Goal: Communication & Community: Share content

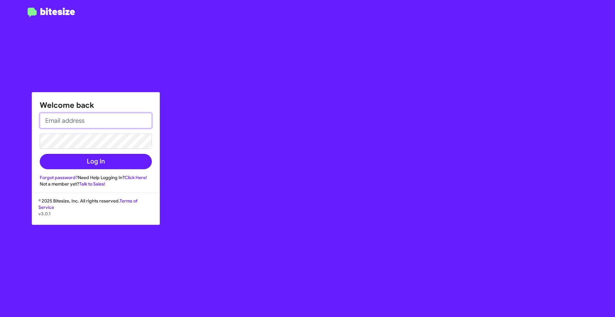
drag, startPoint x: 68, startPoint y: 120, endPoint x: 89, endPoint y: 73, distance: 50.9
click at [68, 120] on input "email" at bounding box center [96, 120] width 112 height 15
type input "[EMAIL_ADDRESS][DOMAIN_NAME]"
click at [40, 154] on button "Log In" at bounding box center [96, 161] width 112 height 15
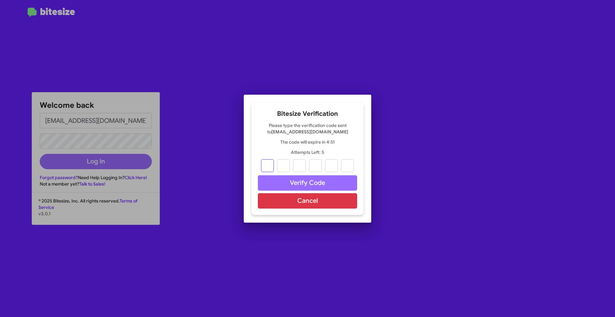
click at [273, 162] on input "text" at bounding box center [267, 165] width 13 height 13
type input "9"
type input "7"
type input "3"
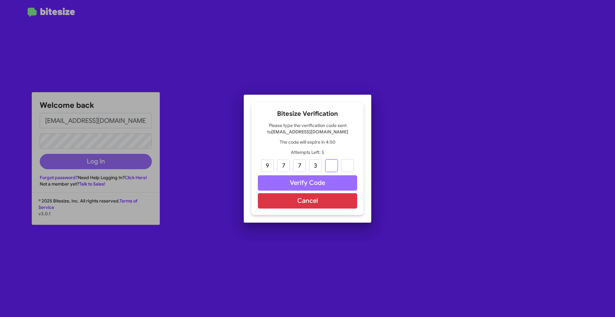
type input "8"
type input "2"
click at [296, 182] on button "Verify Code" at bounding box center [307, 182] width 99 height 15
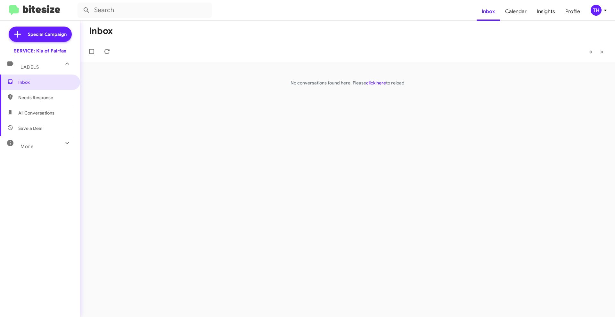
click at [44, 100] on span "Needs Response" at bounding box center [45, 97] width 54 height 6
type input "in:needs-response"
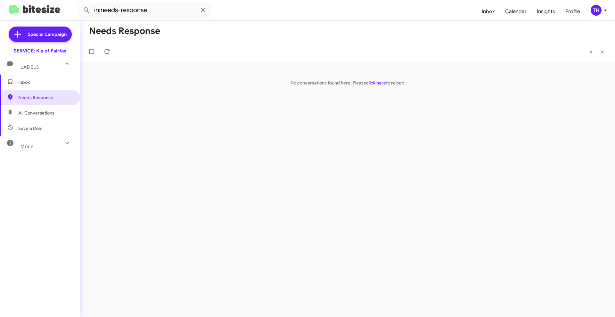
click at [44, 86] on span "Inbox" at bounding box center [40, 82] width 80 height 15
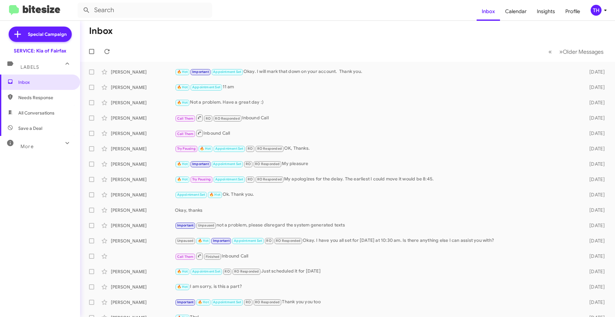
click at [28, 99] on span "Needs Response" at bounding box center [45, 97] width 54 height 6
type input "in:needs-response"
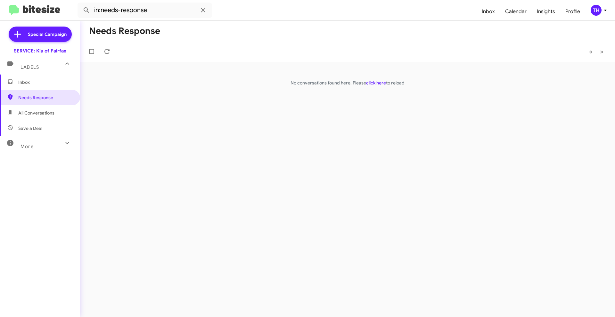
click at [32, 84] on span "Inbox" at bounding box center [45, 82] width 54 height 6
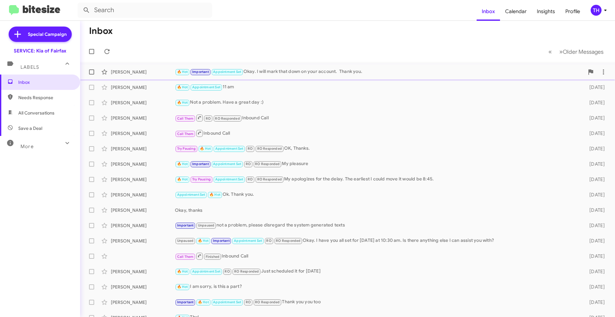
click at [326, 76] on div "🔥 Hot Important Appointment Set Okay. I will mark that down on your account. Th…" at bounding box center [379, 71] width 409 height 7
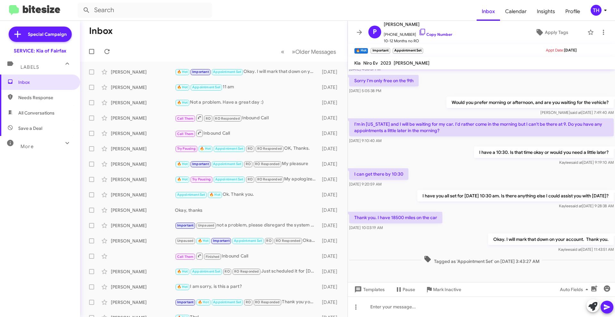
scroll to position [202, 0]
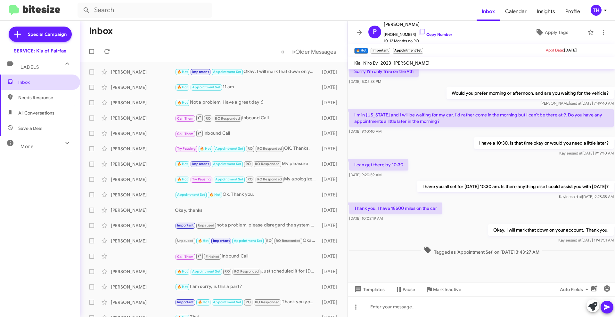
click at [34, 82] on span "Inbox" at bounding box center [45, 82] width 54 height 6
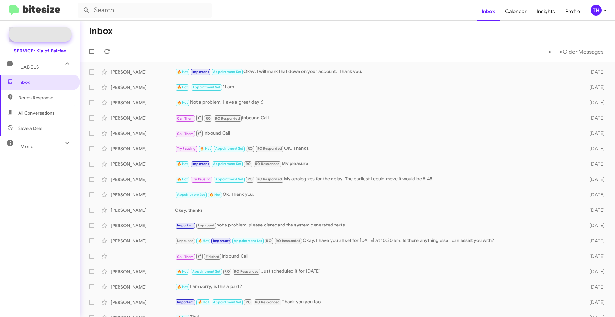
click at [44, 31] on span "Special Campaign" at bounding box center [47, 34] width 39 height 6
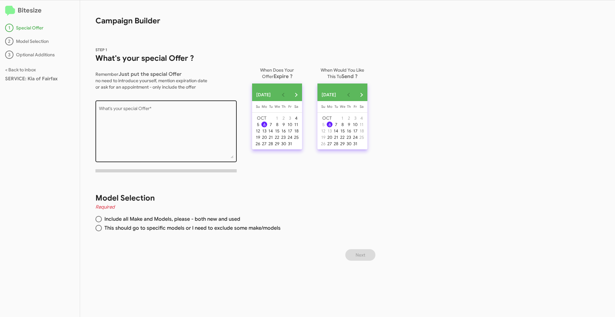
click at [118, 111] on textarea "What's your special Offer *" at bounding box center [166, 133] width 134 height 52
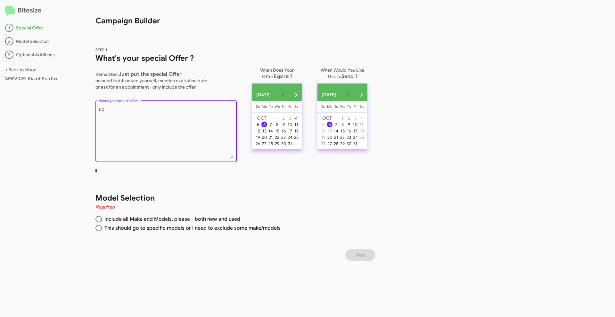
type textarea "5"
type textarea "25% off Factory Maintenance"
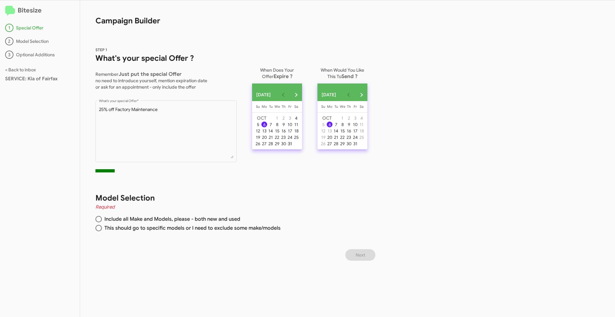
click at [293, 147] on div "31" at bounding box center [290, 144] width 6 height 6
click at [332, 127] on div "6" at bounding box center [329, 125] width 6 height 6
click at [99, 218] on span at bounding box center [98, 219] width 6 height 6
click at [99, 218] on input "Include all Make and Models, please - both new and used" at bounding box center [98, 219] width 6 height 6
radio input "true"
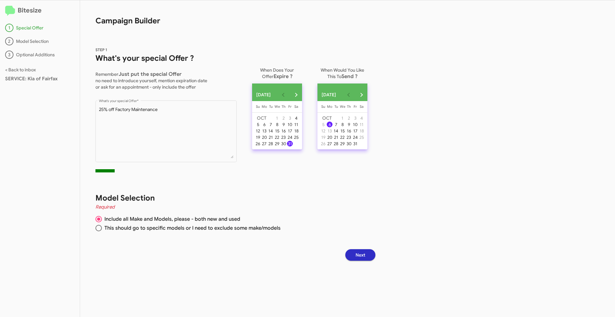
click at [98, 229] on span at bounding box center [98, 228] width 6 height 6
click at [98, 229] on input "This should go to specific models or I need to exclude some make/models" at bounding box center [98, 228] width 6 height 6
radio input "true"
click at [361, 255] on span "Next" at bounding box center [360, 255] width 10 height 12
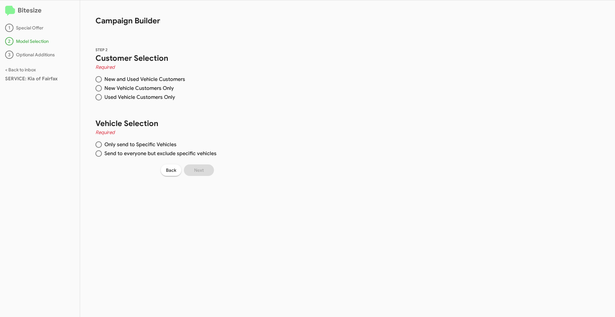
click at [98, 81] on span at bounding box center [98, 79] width 6 height 6
click at [98, 81] on input "New and Used Vehicle Customers" at bounding box center [98, 79] width 6 height 6
radio input "true"
click at [97, 151] on span at bounding box center [98, 153] width 6 height 6
click at [97, 151] on input "Send to everyone but exclude specific vehicles" at bounding box center [98, 153] width 6 height 6
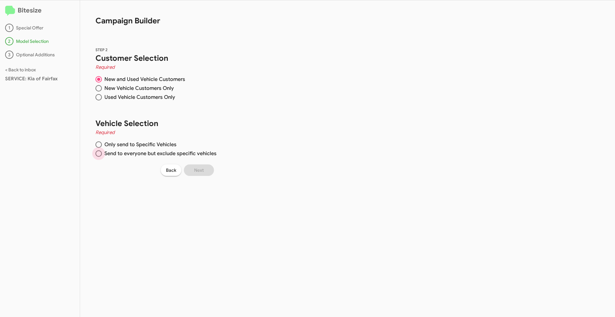
radio input "true"
click at [96, 144] on span at bounding box center [98, 144] width 6 height 6
click at [96, 144] on input "Only send to Specific Vehicles" at bounding box center [98, 144] width 6 height 6
radio input "true"
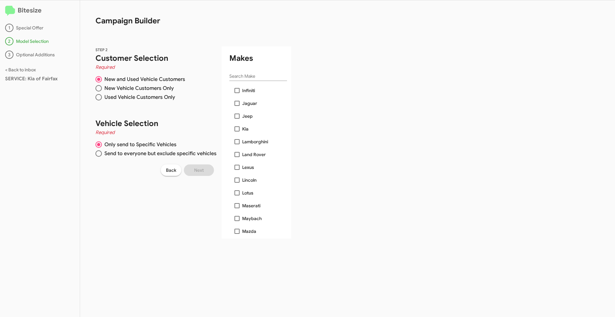
click at [235, 126] on span at bounding box center [236, 128] width 5 height 5
click at [237, 132] on input "Kia" at bounding box center [237, 132] width 0 height 0
checkbox input "true"
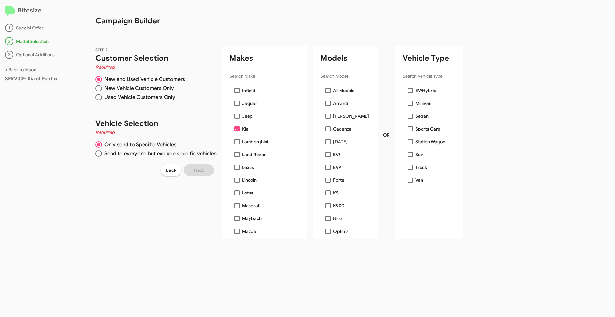
click at [326, 87] on label "All Models" at bounding box center [339, 91] width 29 height 8
click at [327, 93] on input "All Models" at bounding box center [327, 93] width 0 height 0
checkbox input "true"
click at [208, 174] on button "Next" at bounding box center [199, 171] width 30 height 12
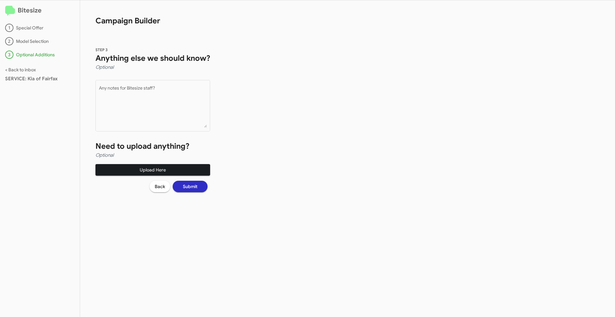
click at [161, 167] on span "Upload Here" at bounding box center [153, 170] width 104 height 12
click at [193, 167] on icon "button" at bounding box center [195, 171] width 8 height 8
click at [154, 173] on span "Upload Here" at bounding box center [153, 170] width 104 height 12
click at [192, 190] on span "Submit" at bounding box center [190, 188] width 14 height 12
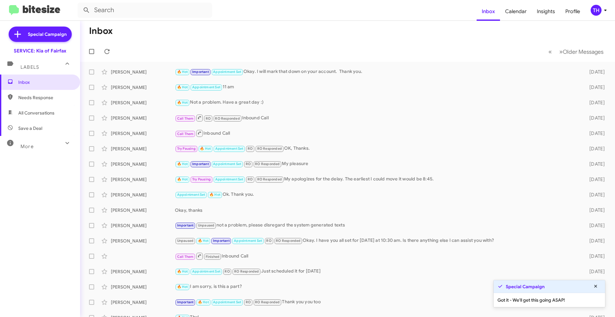
click at [25, 143] on div "More" at bounding box center [33, 144] width 57 height 12
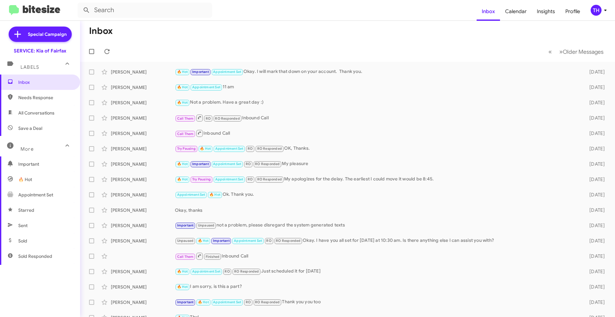
click at [197, 39] on mat-toolbar-row "Inbox" at bounding box center [347, 31] width 535 height 20
drag, startPoint x: 29, startPoint y: 82, endPoint x: 38, endPoint y: 76, distance: 10.9
click at [29, 82] on span "Inbox" at bounding box center [45, 82] width 54 height 6
